Goal: Task Accomplishment & Management: Manage account settings

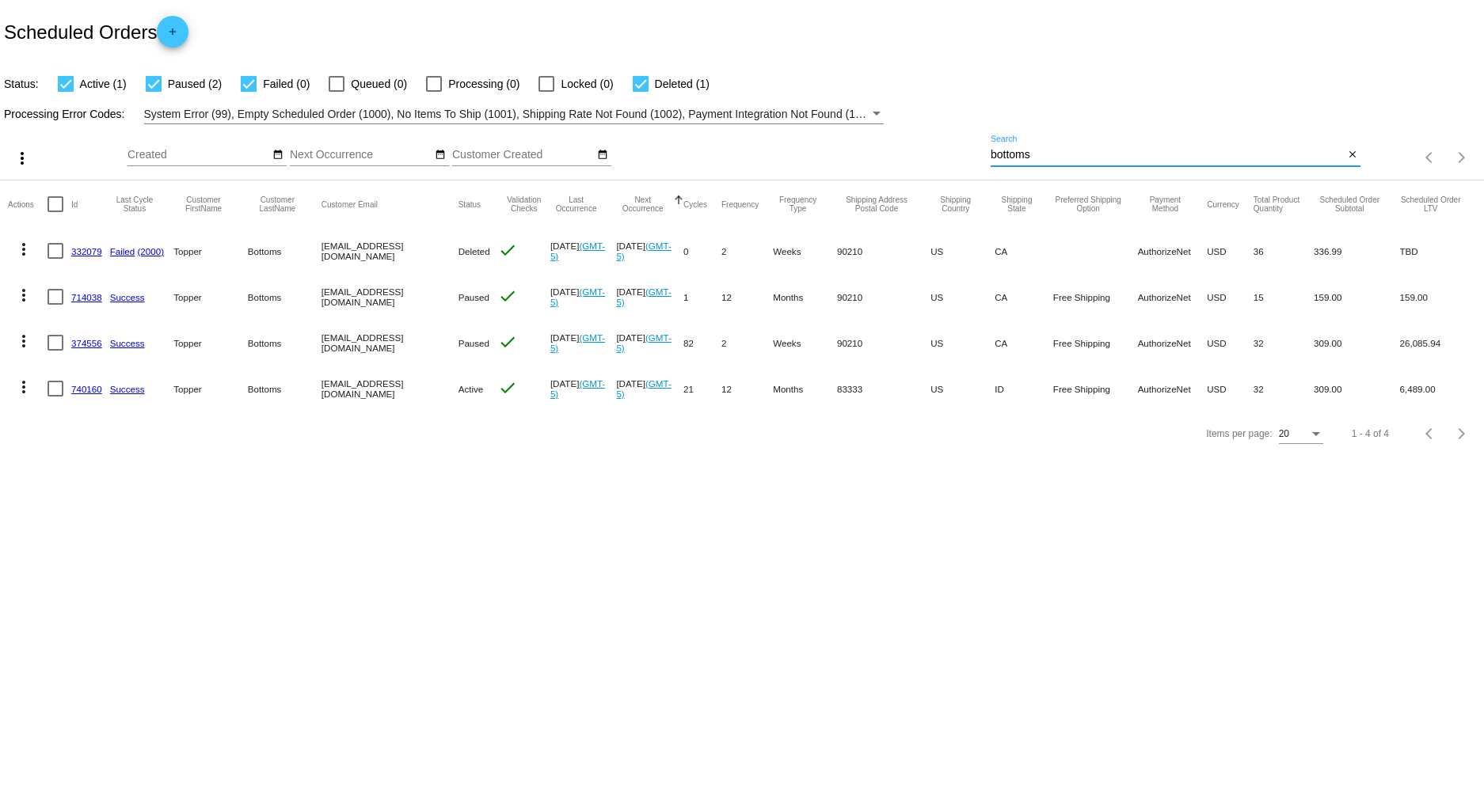
drag, startPoint x: 1056, startPoint y: 159, endPoint x: 877, endPoint y: 151, distance: 179.2
click at [877, 151] on div "more_vert Aug Jan Feb Mar [DATE]" at bounding box center [742, 151] width 1484 height 56
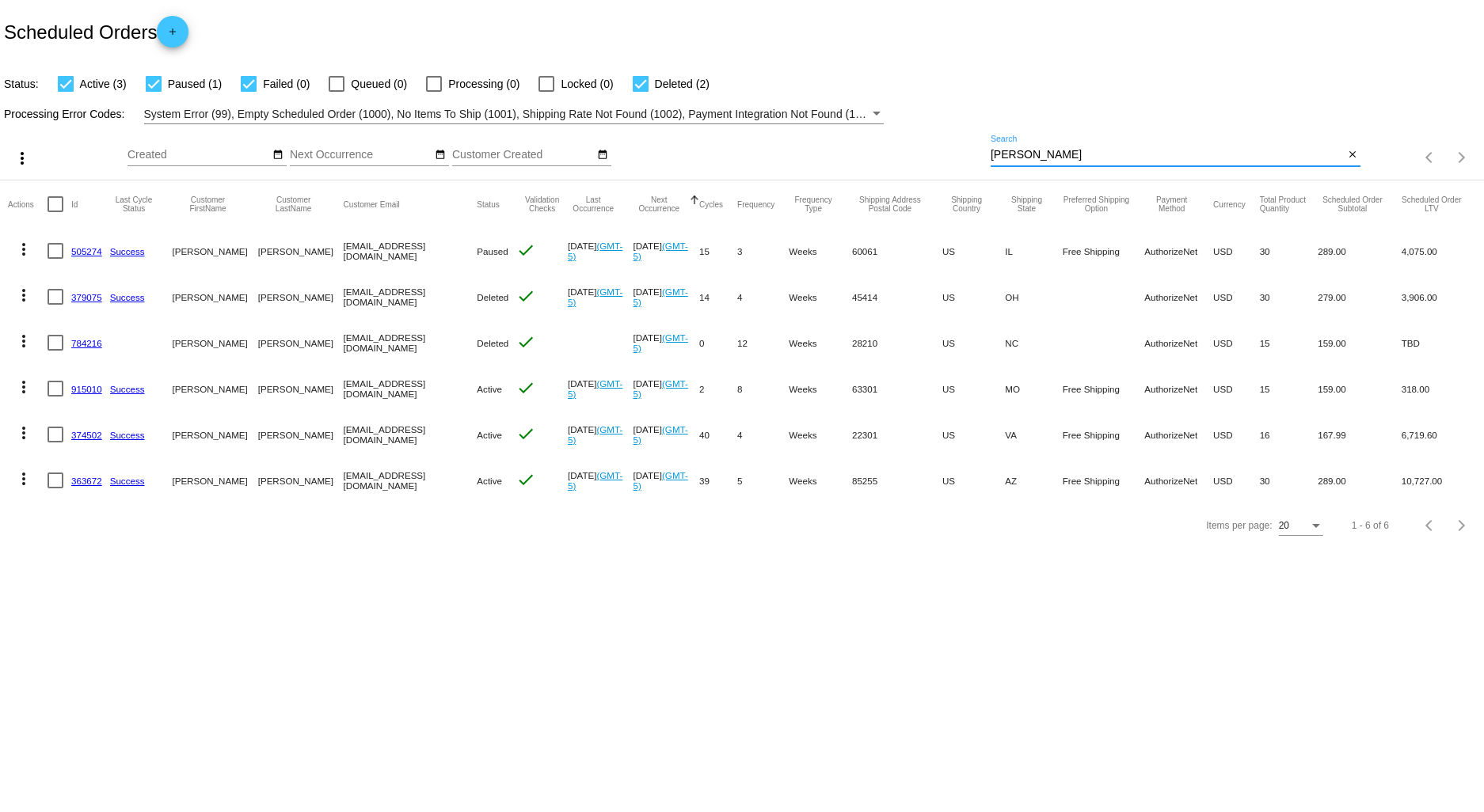
type input "[PERSON_NAME]"
click at [83, 483] on link "363672" at bounding box center [87, 481] width 30 height 10
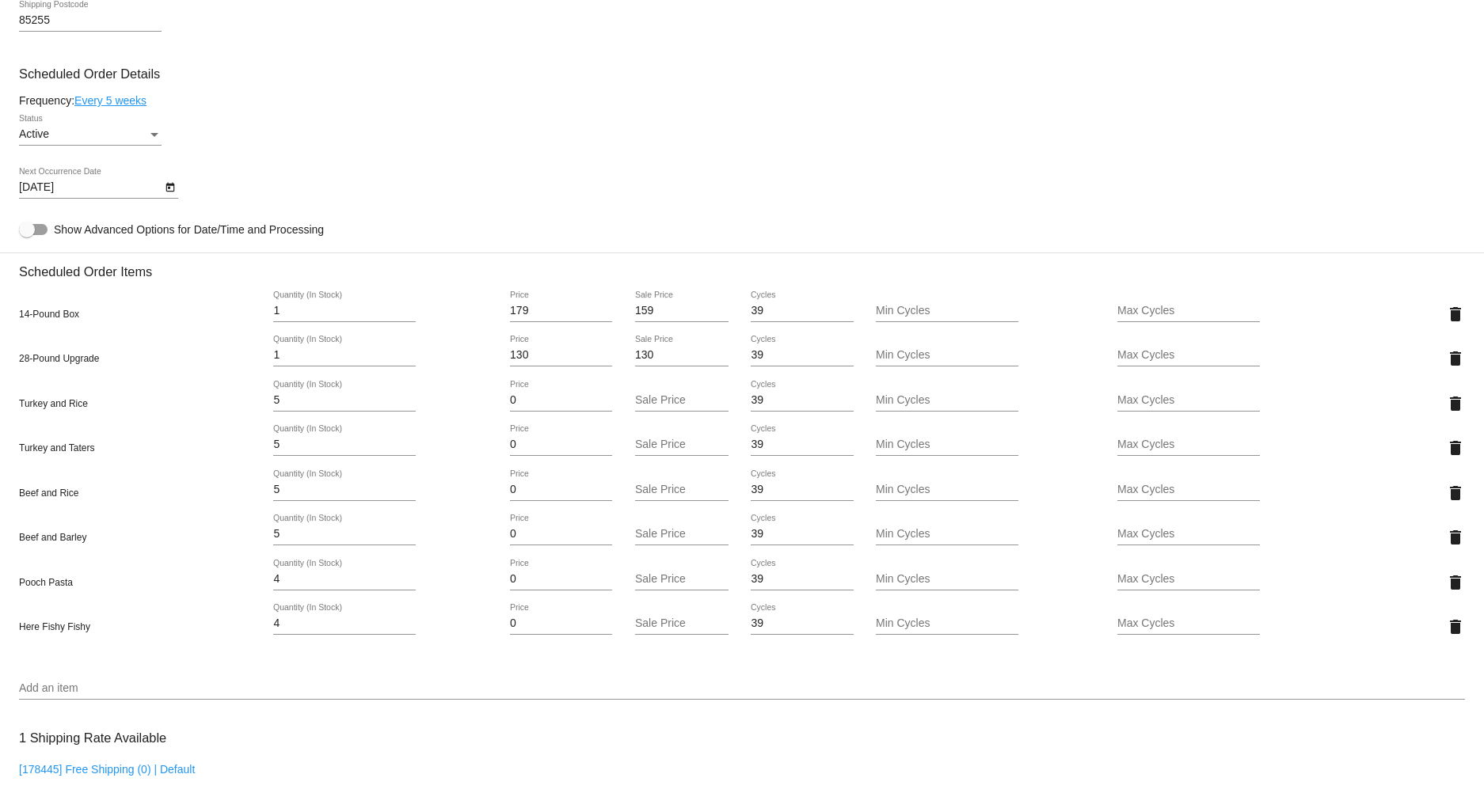
scroll to position [879, 0]
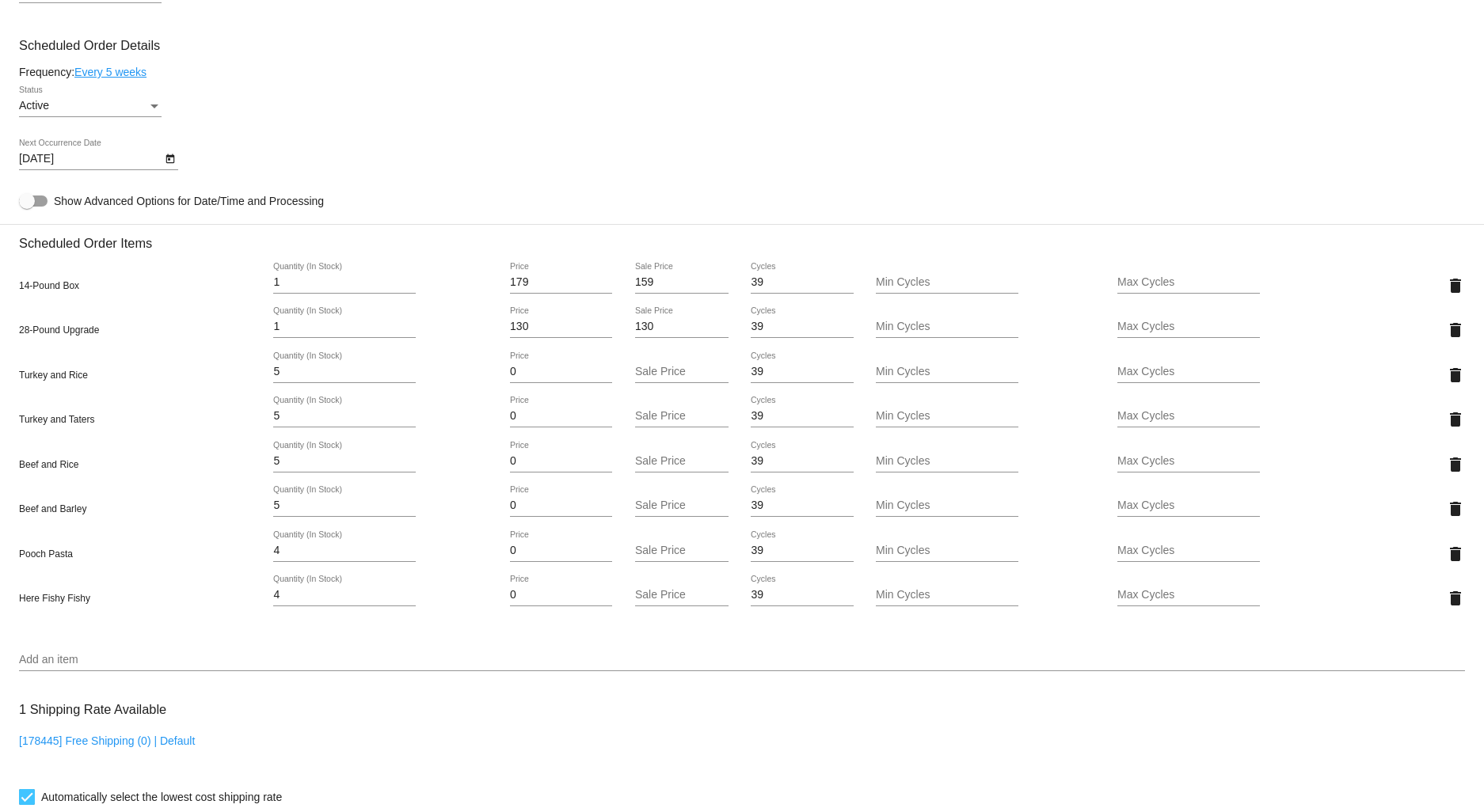
click at [165, 168] on icon "Open calendar" at bounding box center [170, 159] width 11 height 19
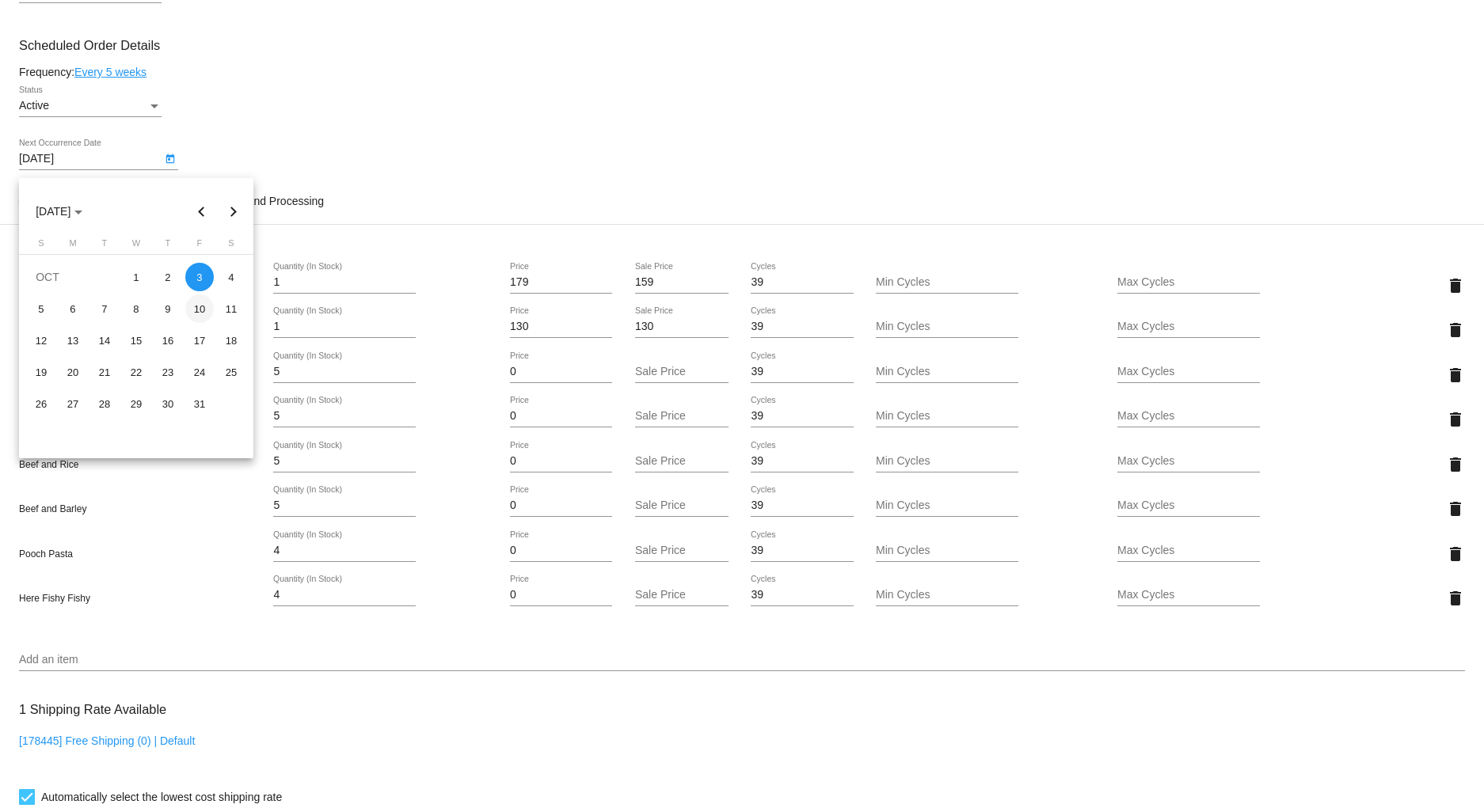
click at [202, 311] on div "10" at bounding box center [199, 308] width 29 height 29
type input "[DATE]"
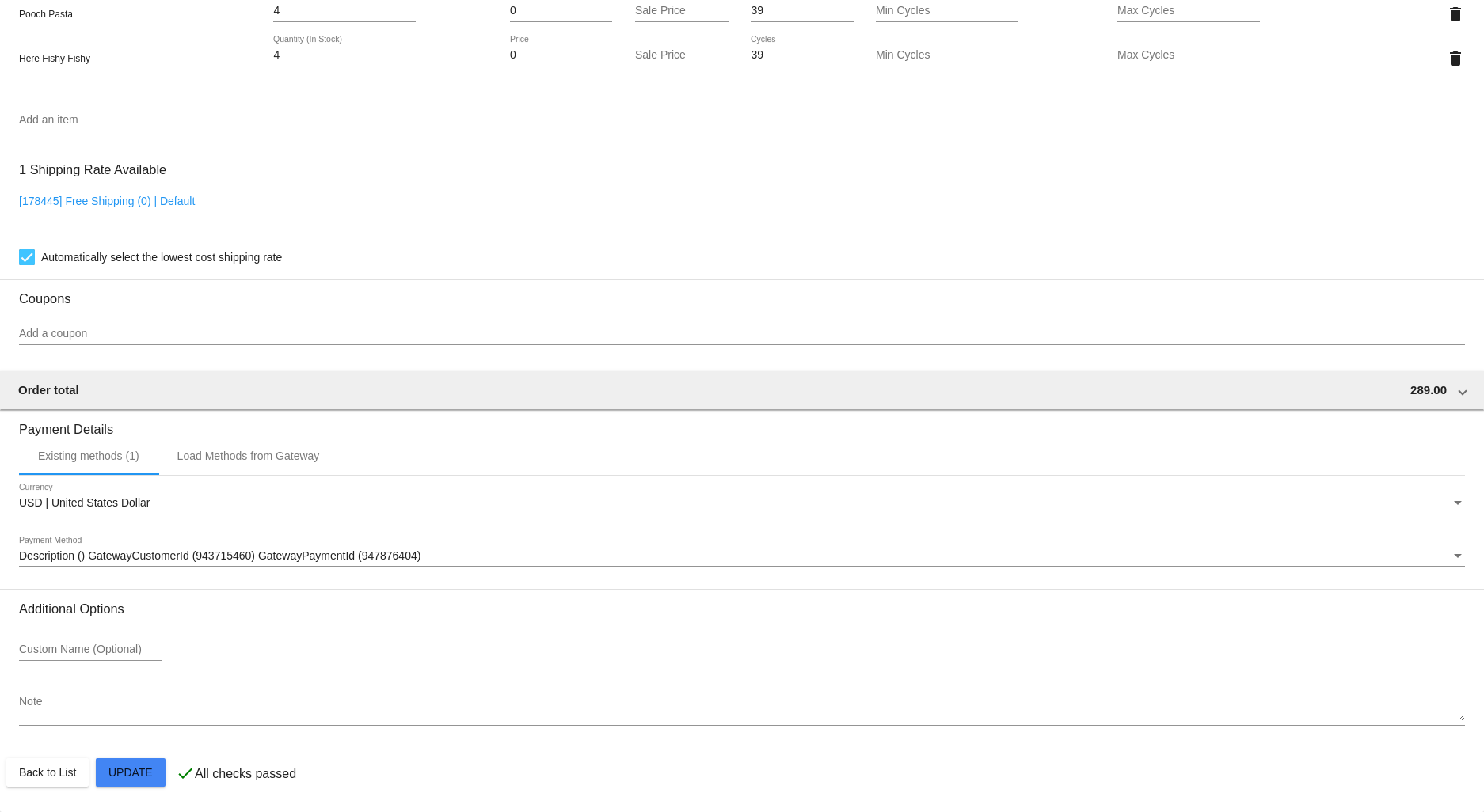
scroll to position [1430, 0]
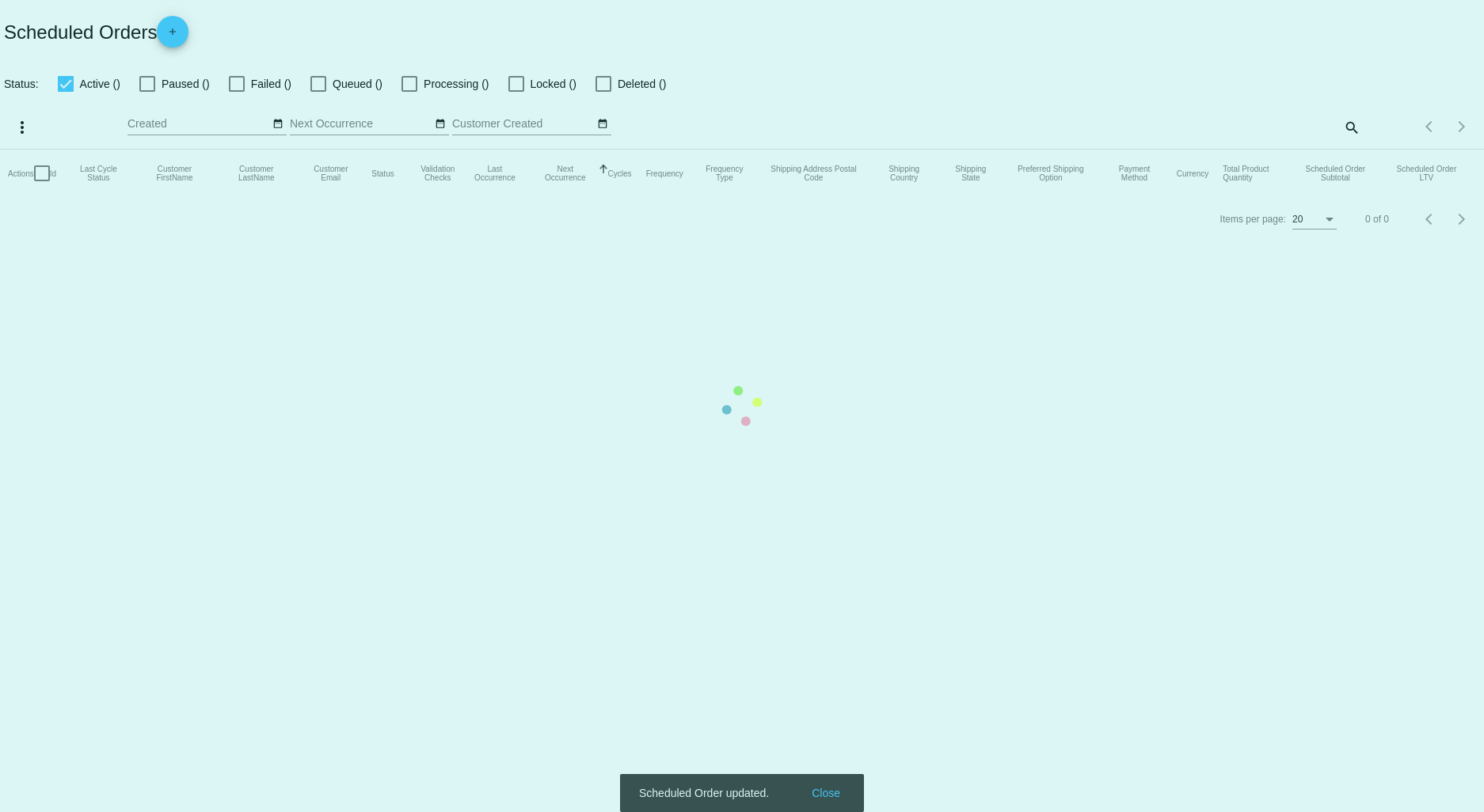
checkbox input "true"
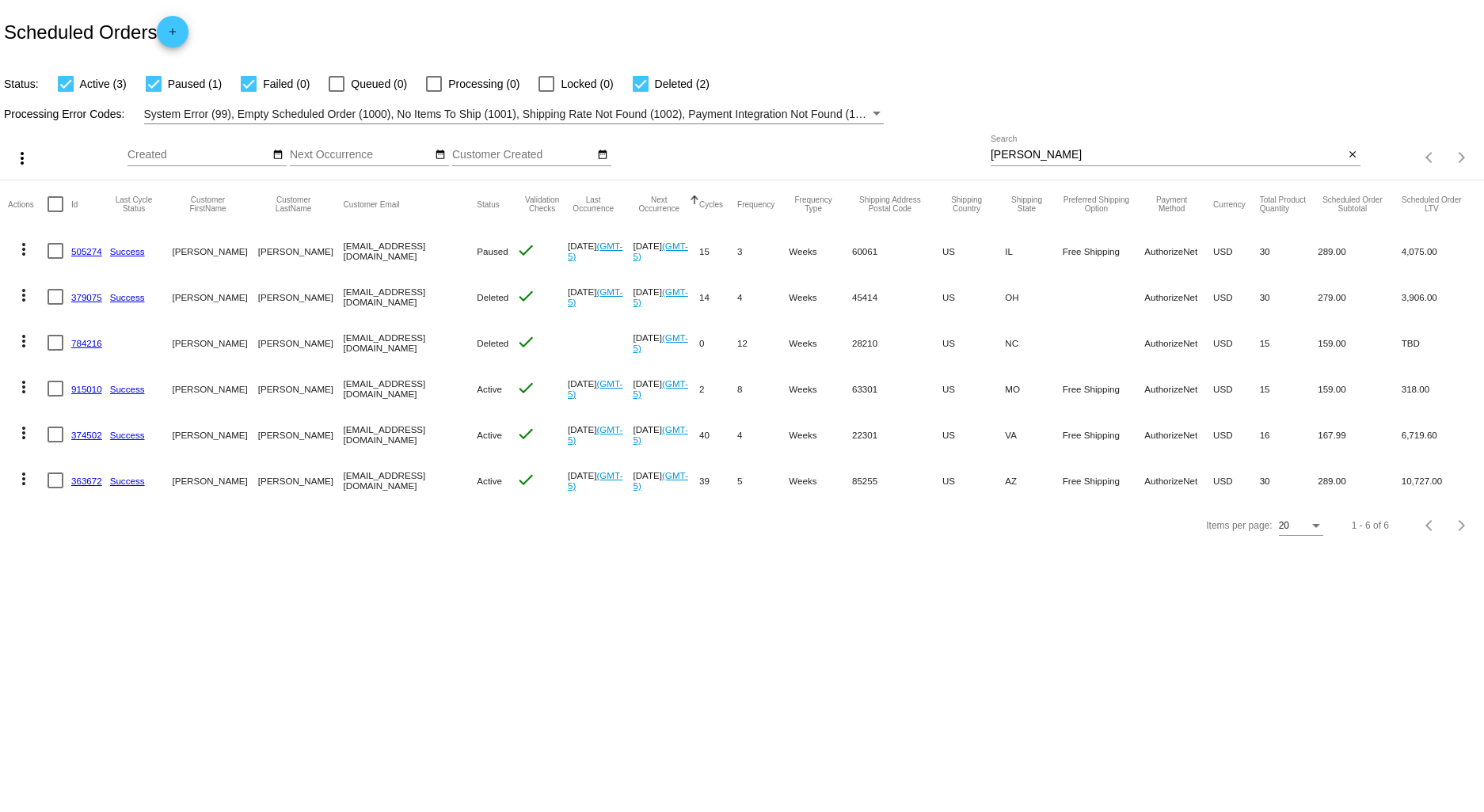
click at [90, 477] on link "363672" at bounding box center [87, 481] width 30 height 10
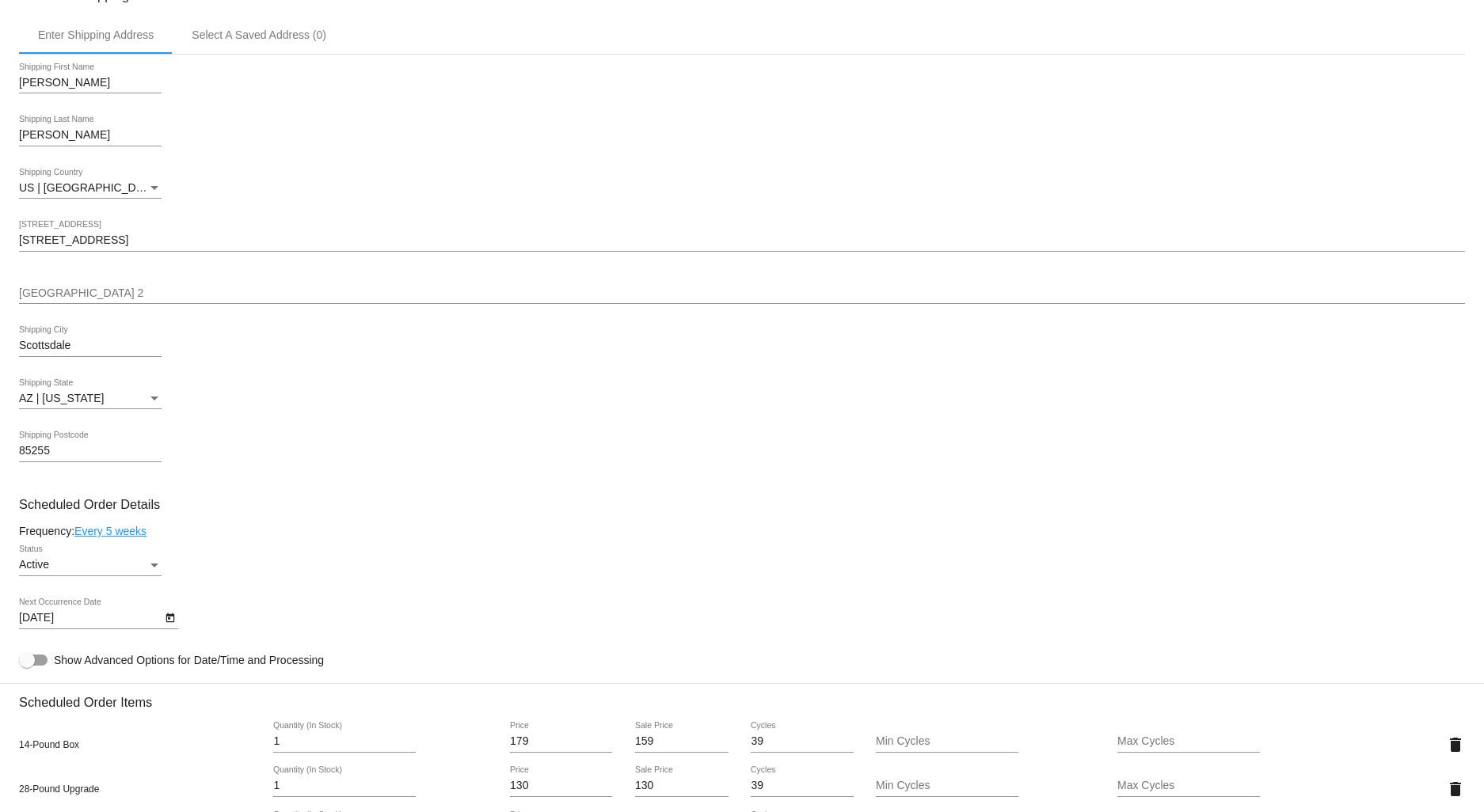
scroll to position [439, 0]
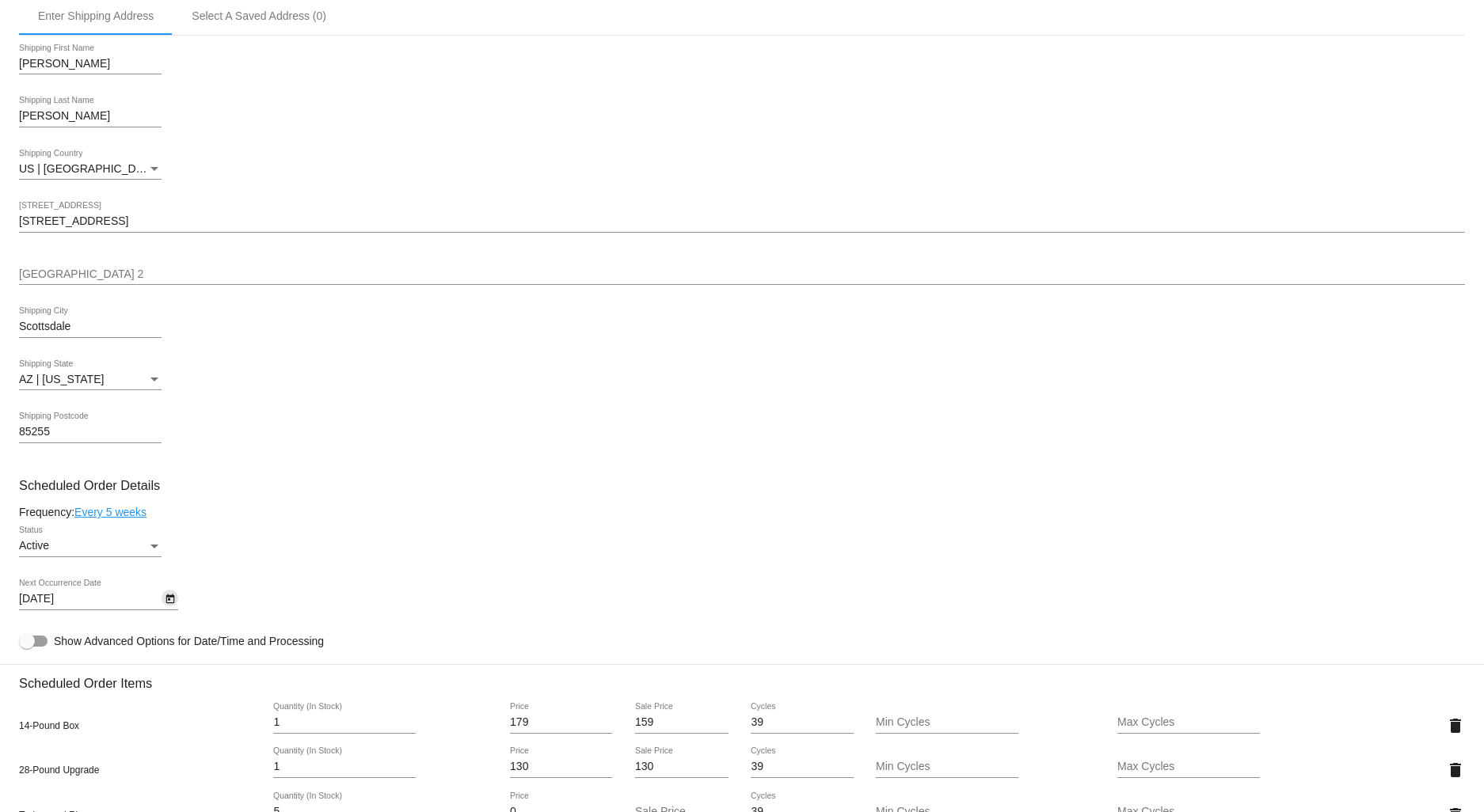
click at [167, 602] on icon "Open calendar" at bounding box center [170, 599] width 11 height 19
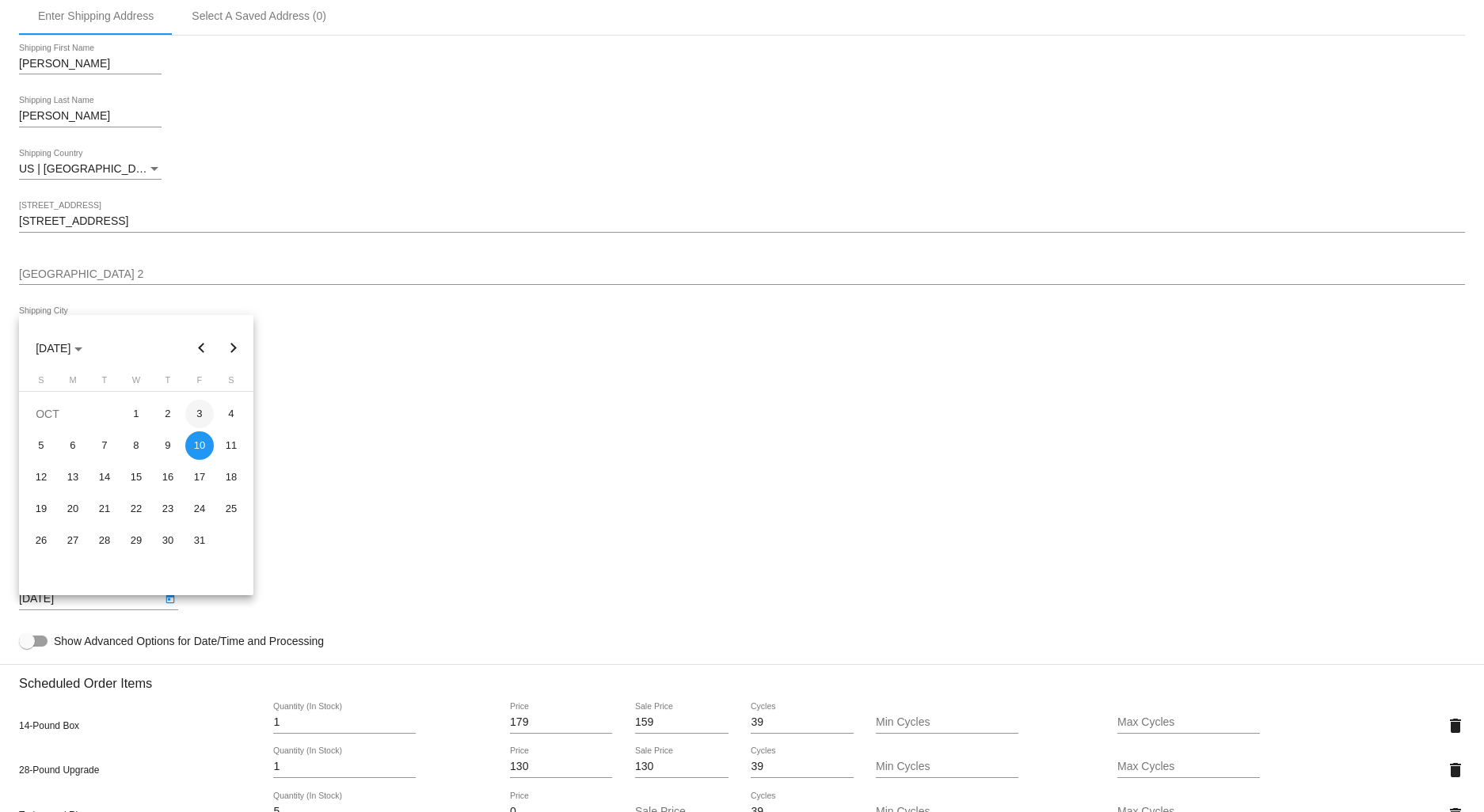
click at [194, 410] on div "3" at bounding box center [199, 414] width 29 height 29
type input "10/3/2025"
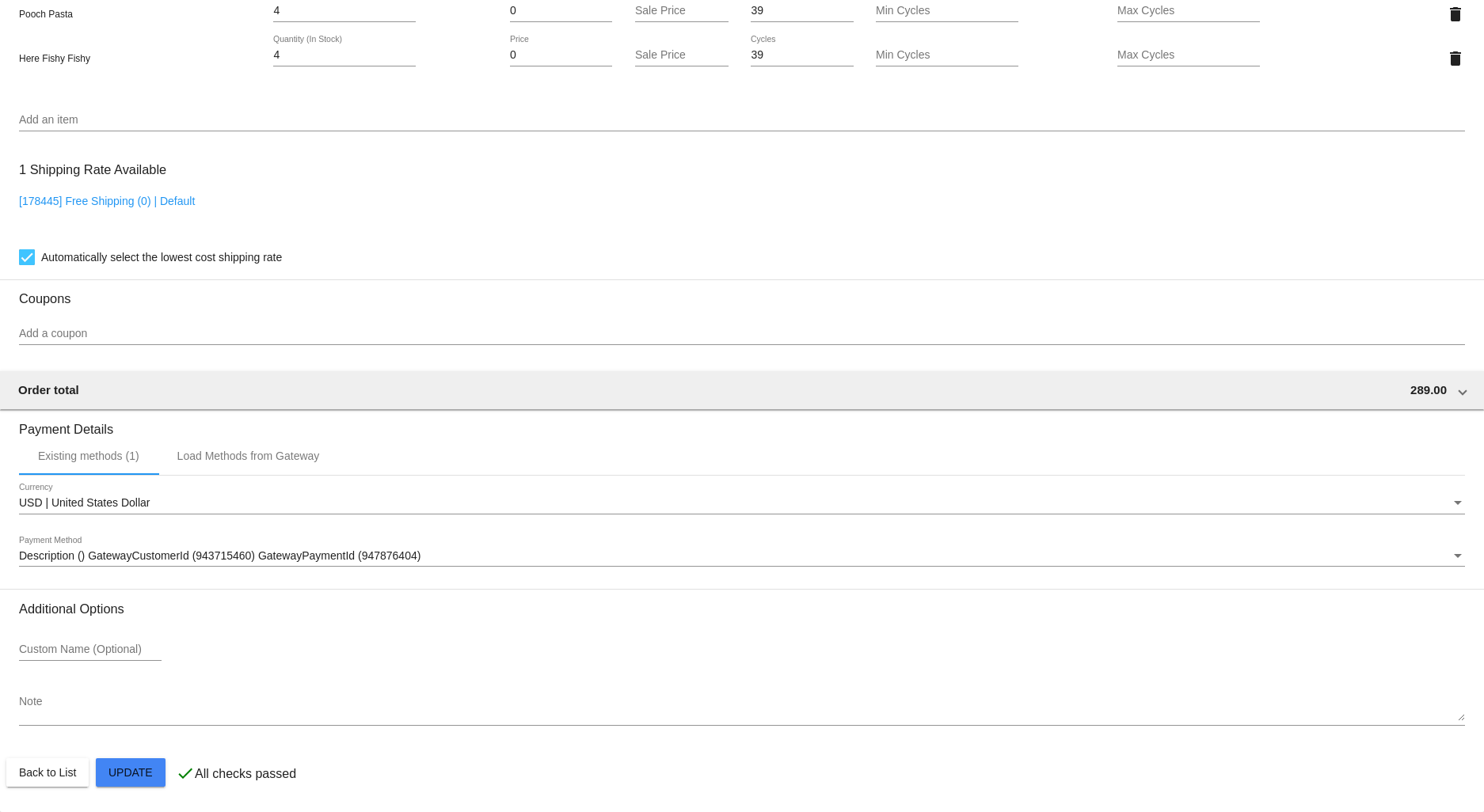
scroll to position [1430, 0]
